Goal: Communication & Community: Answer question/provide support

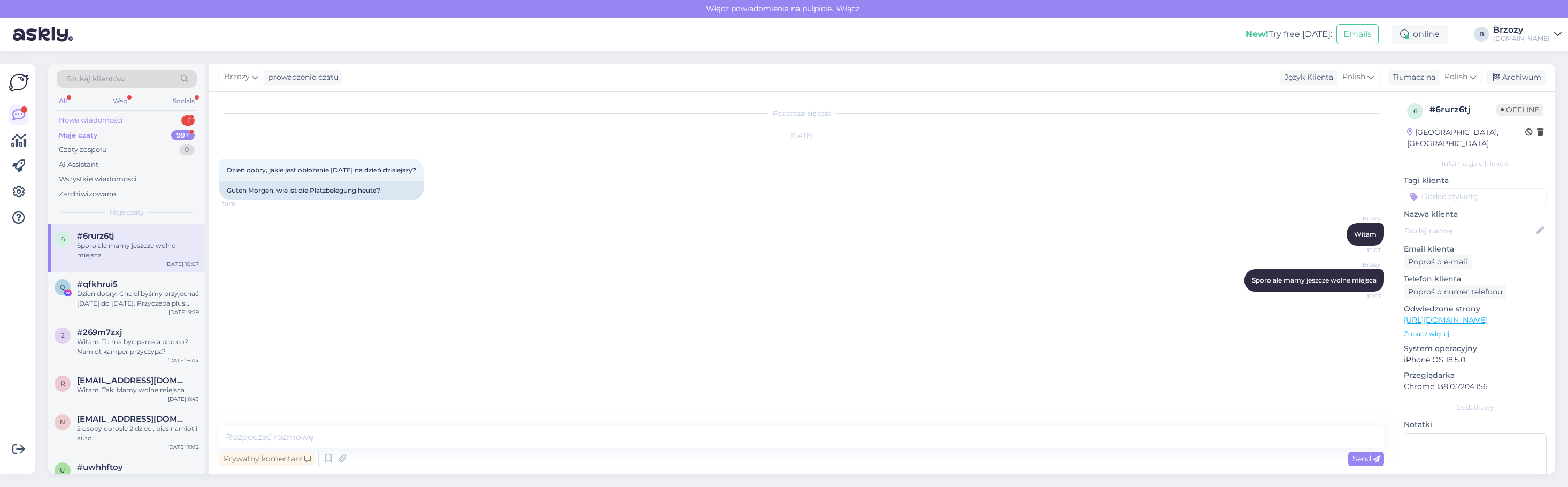
click at [103, 116] on div "Nowe wiadomości" at bounding box center [91, 121] width 64 height 11
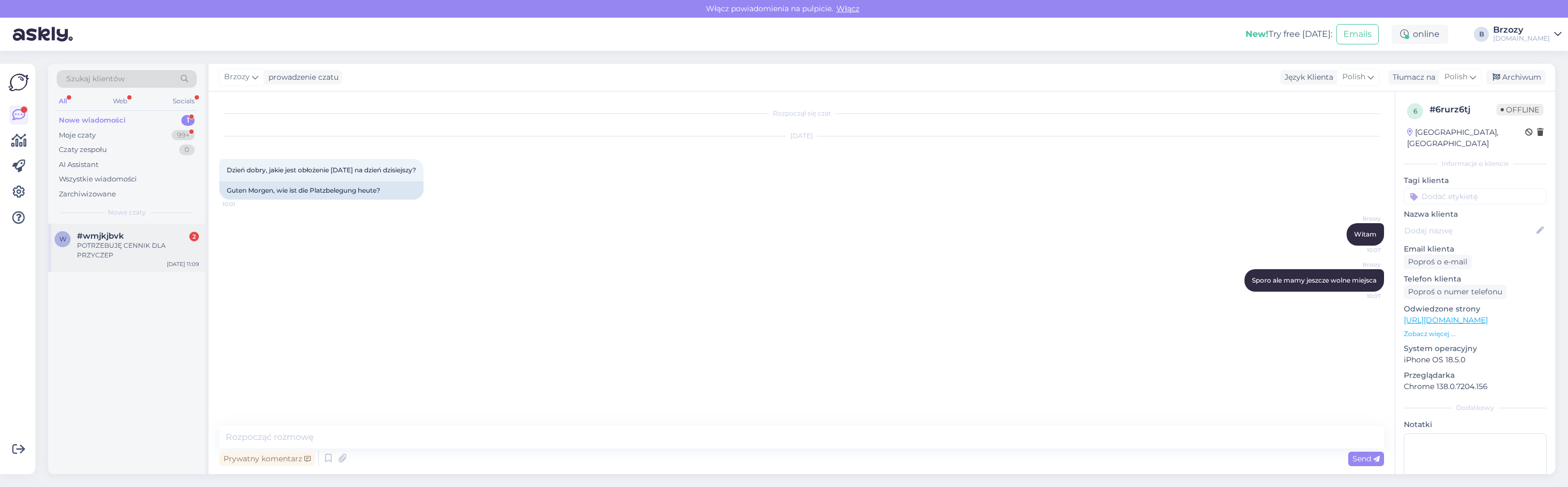
click at [125, 245] on div "POTRZEBUJĘ CENNIK DLA PRZYCZEP" at bounding box center [138, 250] width 122 height 19
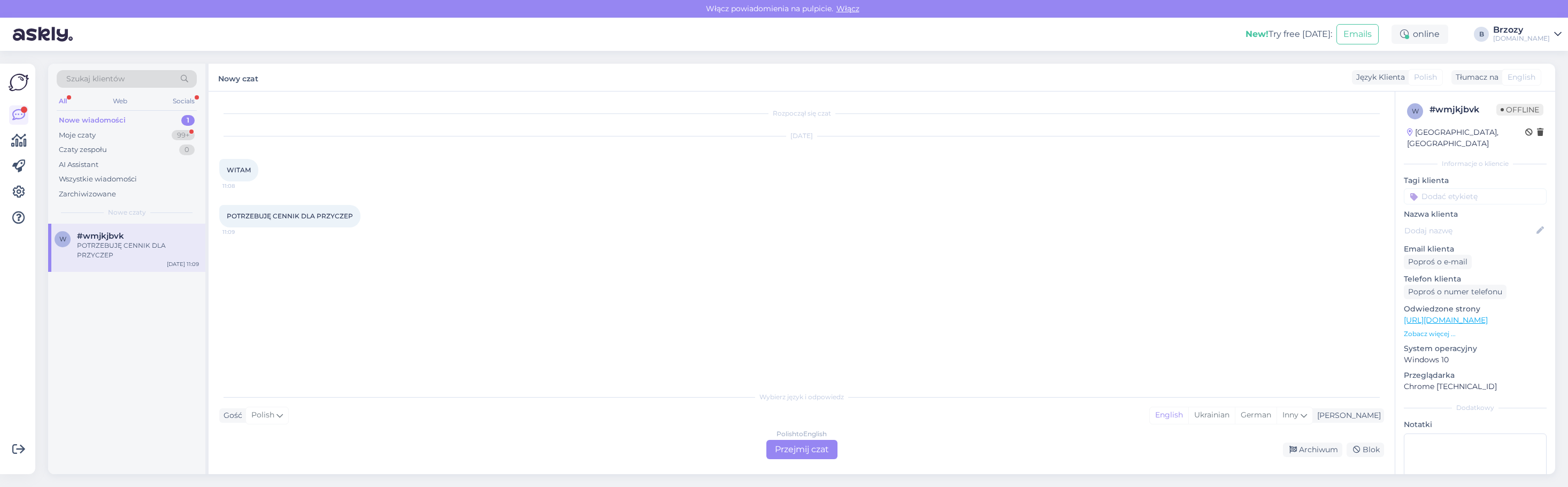
click at [799, 447] on div "Polish to English Przejmij czat" at bounding box center [802, 449] width 71 height 19
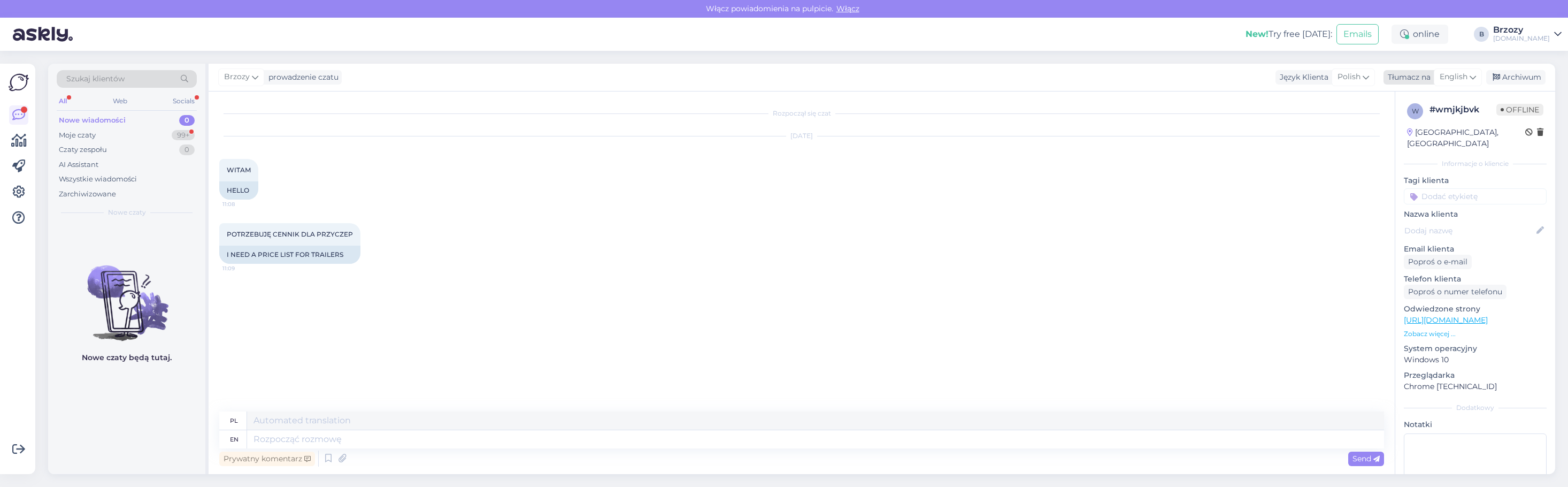
drag, startPoint x: 1474, startPoint y: 72, endPoint x: 1469, endPoint y: 77, distance: 7.1
click at [1473, 72] on icon at bounding box center [1472, 77] width 7 height 12
click at [1416, 181] on link "Polish" at bounding box center [1432, 180] width 117 height 17
click at [318, 436] on textarea at bounding box center [802, 436] width 1165 height 23
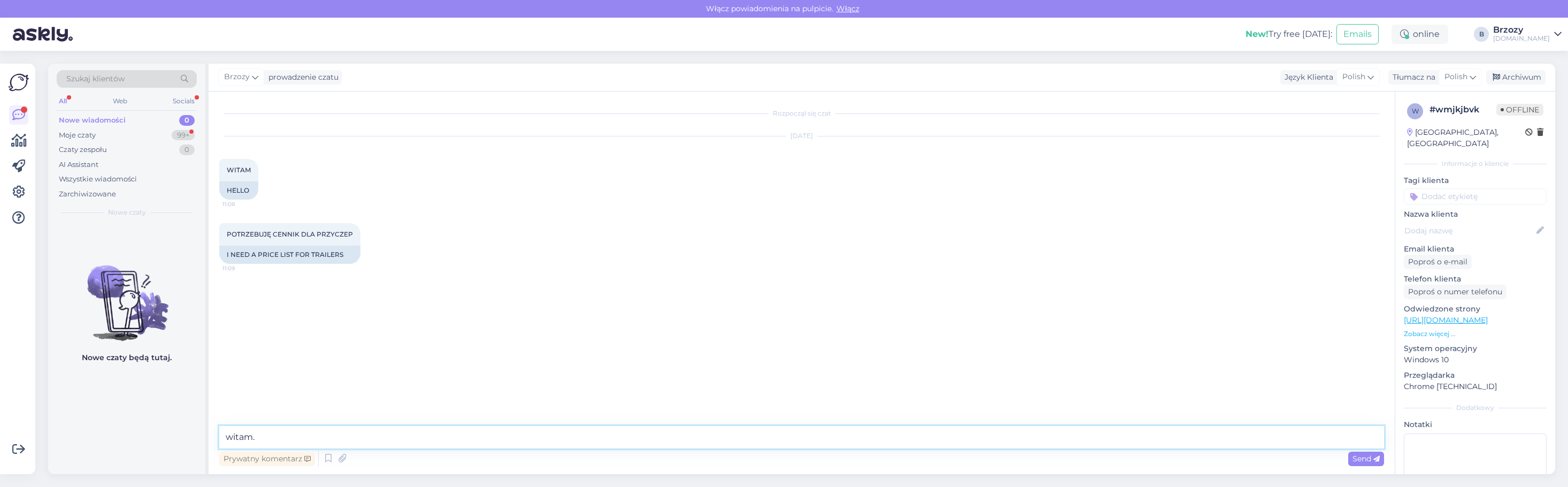
type textarea "witam."
click at [345, 436] on textarea at bounding box center [802, 436] width 1165 height 23
paste textarea "[URL][DOMAIN_NAME]"
type textarea "cennik znajduje sie na stronie [URL][DOMAIN_NAME]"
